Goal: Information Seeking & Learning: Find specific fact

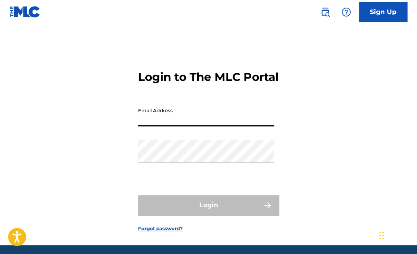
click at [211, 126] on input "Email Address" at bounding box center [206, 114] width 136 height 23
type input "[EMAIL_ADDRESS][DOMAIN_NAME]"
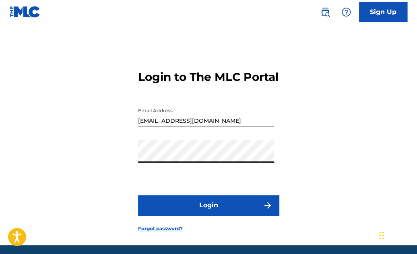
click at [208, 215] on button "Login" at bounding box center [208, 205] width 141 height 20
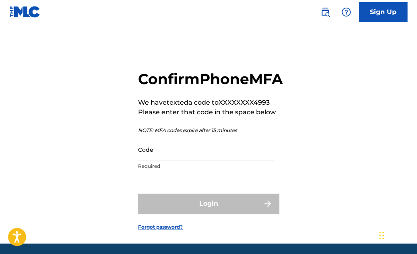
click at [213, 161] on input "Code" at bounding box center [206, 149] width 136 height 23
paste input "139344"
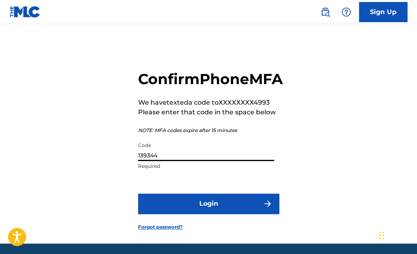
type input "139344"
click at [201, 213] on button "Login" at bounding box center [208, 203] width 141 height 20
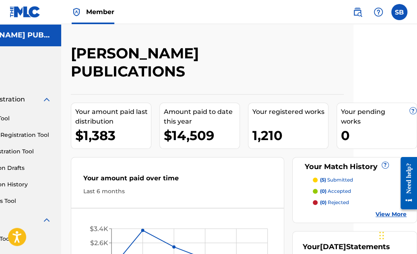
scroll to position [0, 64]
click at [358, 12] on img at bounding box center [357, 12] width 10 height 10
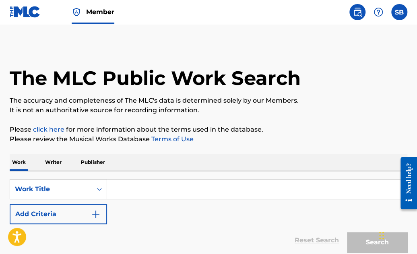
click at [185, 195] on input "Search Form" at bounding box center [257, 188] width 300 height 19
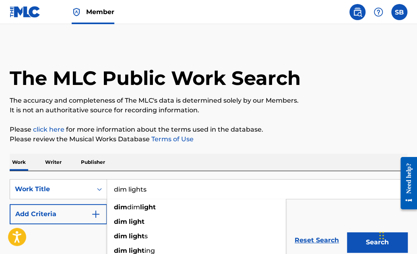
type input "dim lights"
click at [376, 240] on button "Search" at bounding box center [377, 242] width 60 height 20
click at [366, 244] on button "Search" at bounding box center [377, 242] width 60 height 20
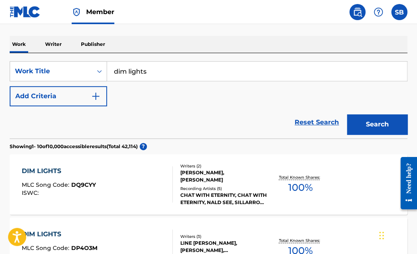
scroll to position [116, 0]
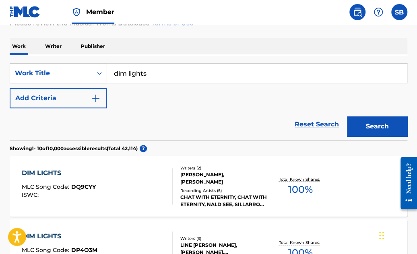
click at [95, 95] on img "Search Form" at bounding box center [96, 98] width 10 height 10
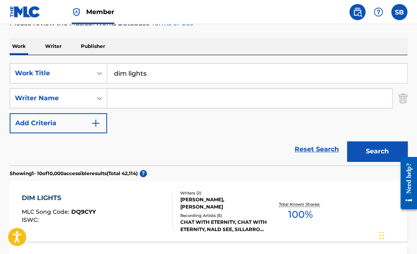
click at [132, 96] on input "Search Form" at bounding box center [249, 97] width 285 height 19
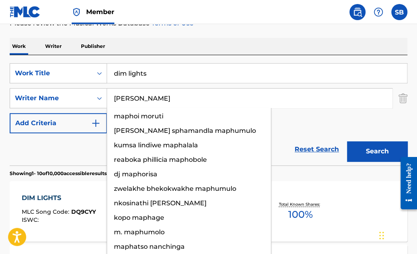
type input "[PERSON_NAME]"
click at [376, 149] on button "Search" at bounding box center [377, 151] width 60 height 20
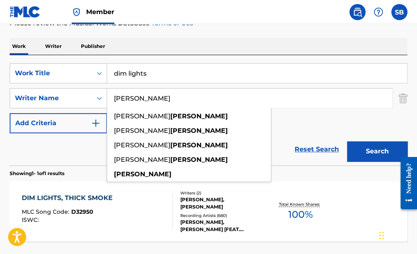
click at [32, 195] on div "DIM LIGHTS, THICK SMOKE" at bounding box center [69, 198] width 95 height 10
